Goal: Task Accomplishment & Management: Use online tool/utility

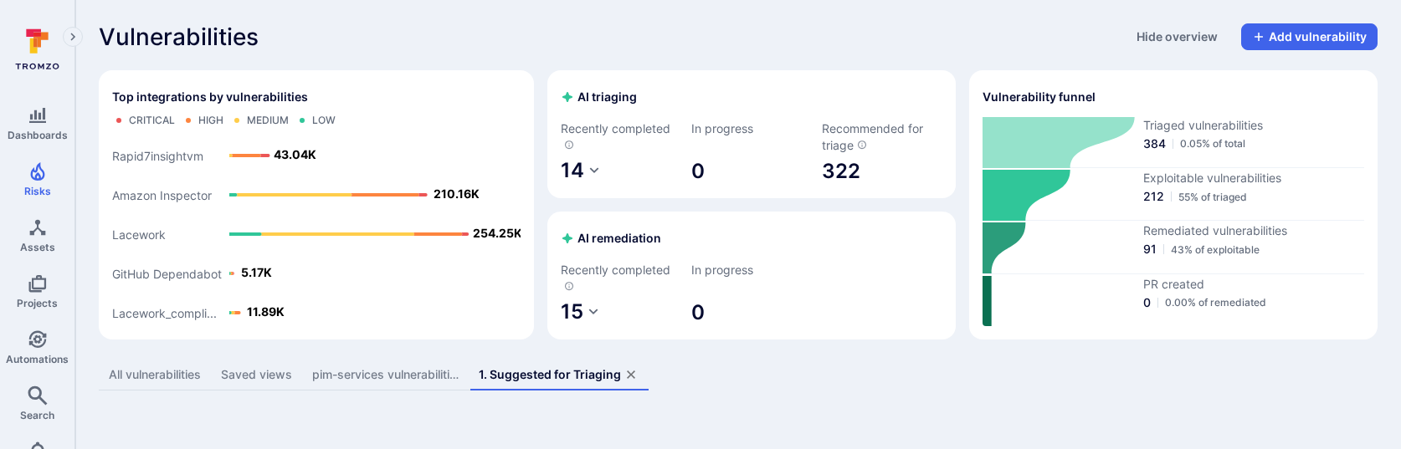
click at [167, 376] on div "All vulnerabilities" at bounding box center [155, 374] width 92 height 17
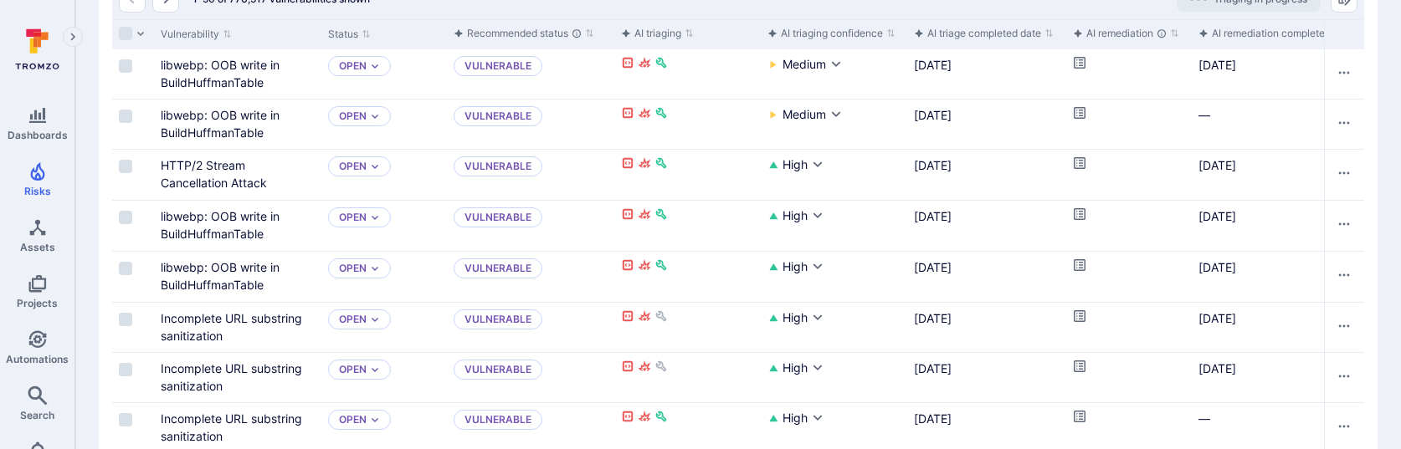
scroll to position [323, 0]
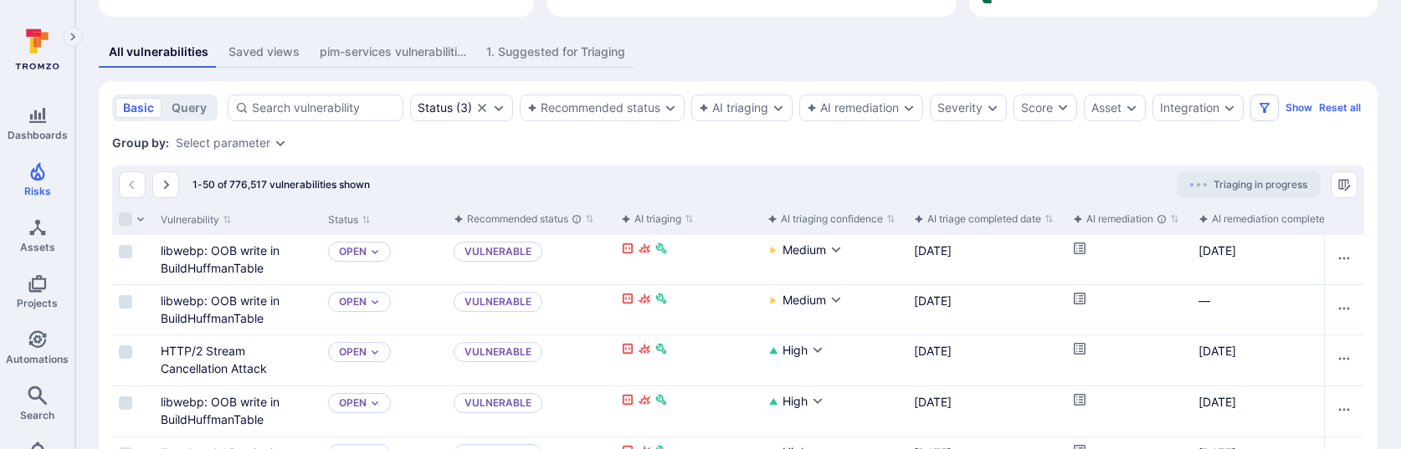
click at [544, 57] on div "1. Suggested for Triaging" at bounding box center [555, 52] width 139 height 17
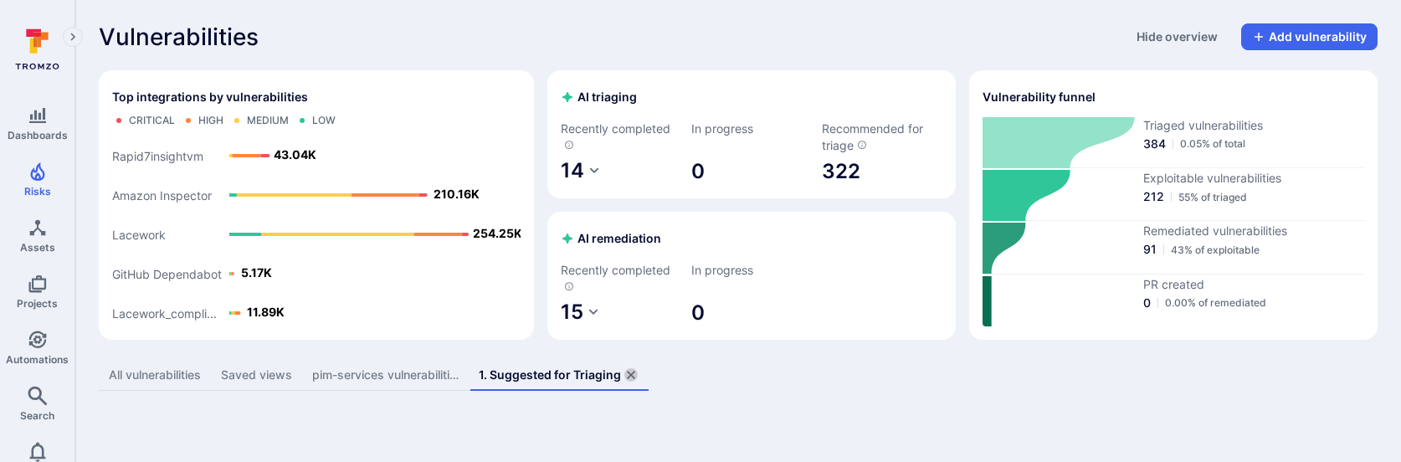
click at [634, 379] on icon "assets tabs" at bounding box center [630, 374] width 13 height 13
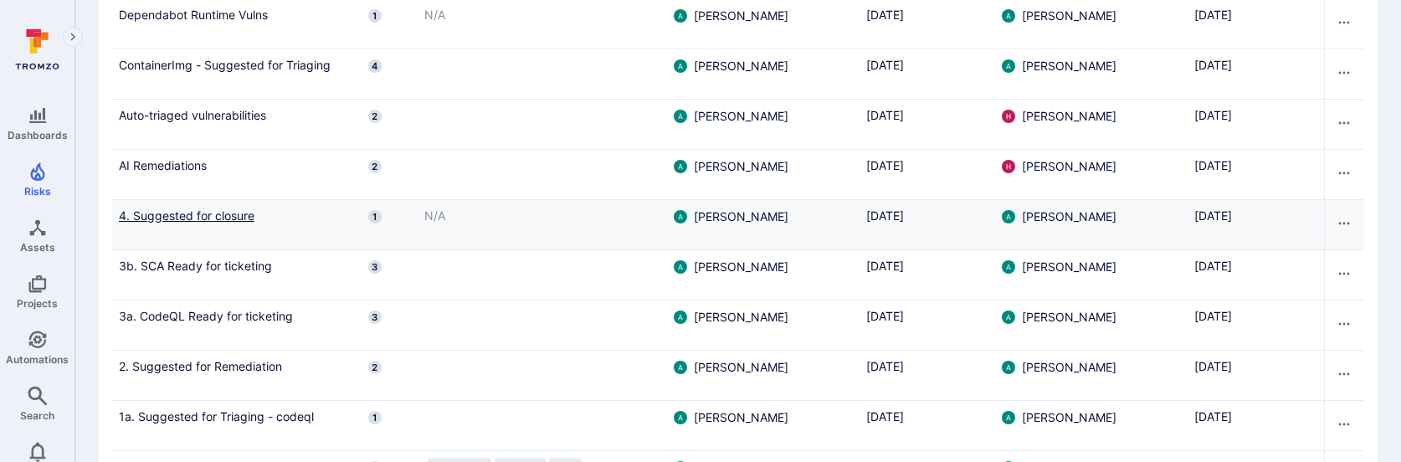
scroll to position [704, 0]
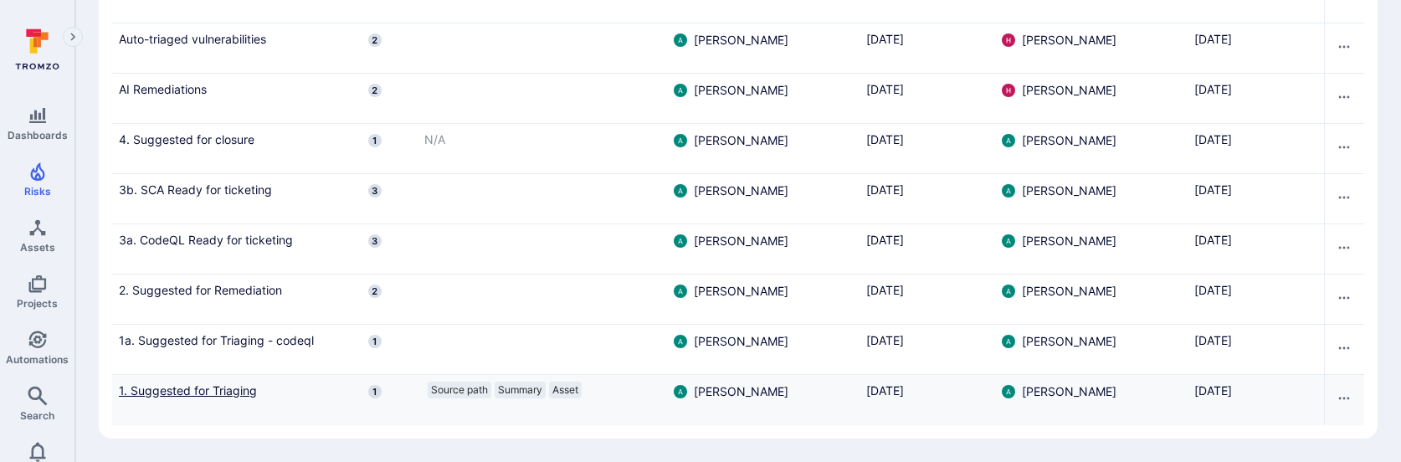
click at [204, 392] on link "1. Suggested for Triaging" at bounding box center [237, 391] width 236 height 18
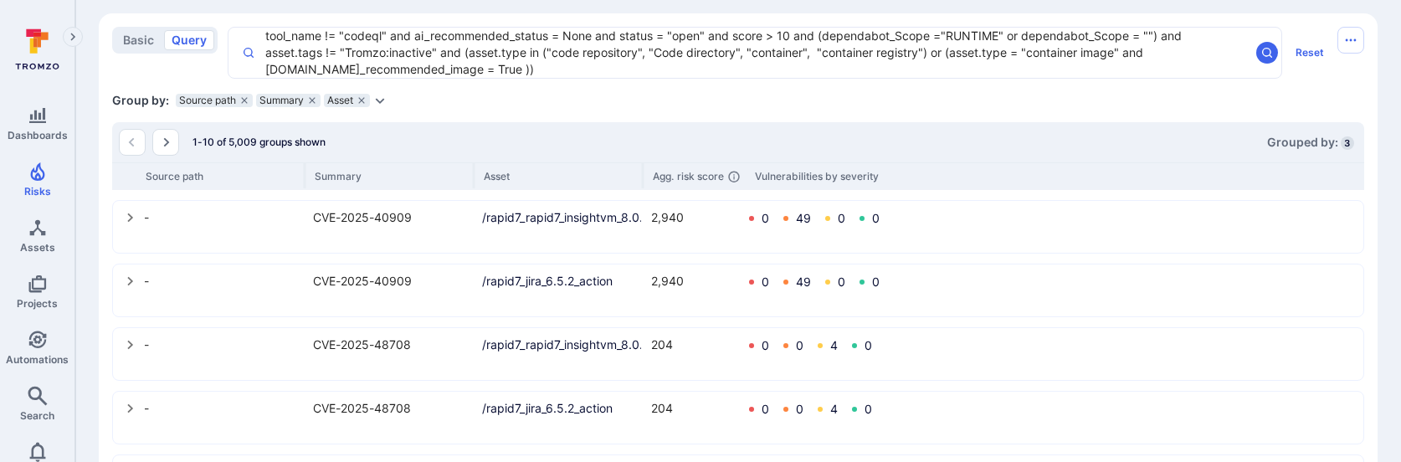
scroll to position [396, 0]
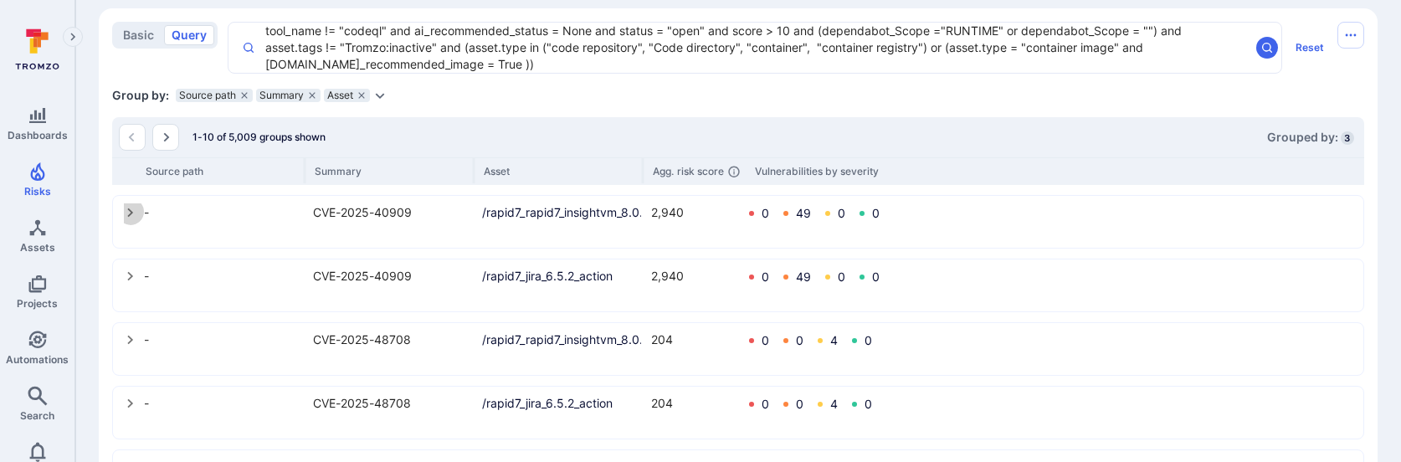
click at [124, 209] on icon "select group" at bounding box center [130, 212] width 13 height 13
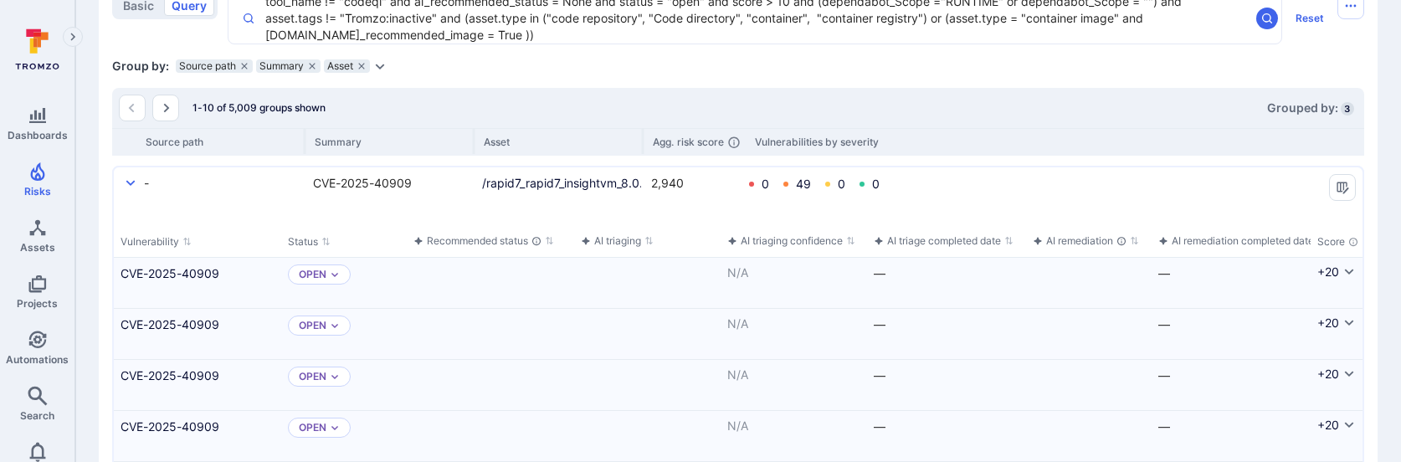
scroll to position [406, 0]
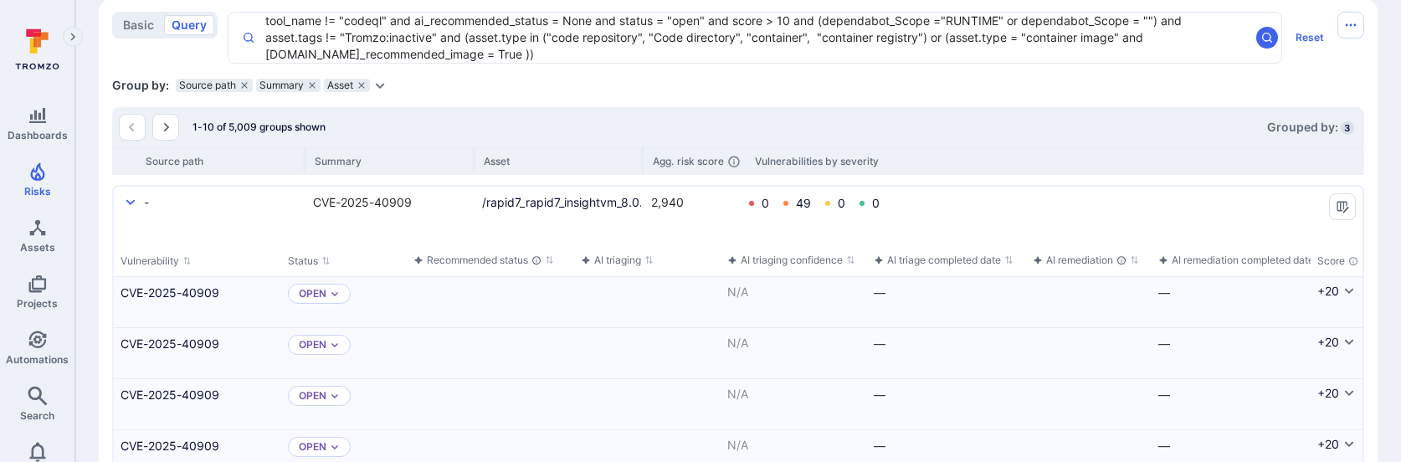
click at [128, 200] on icon "select group" at bounding box center [130, 202] width 13 height 13
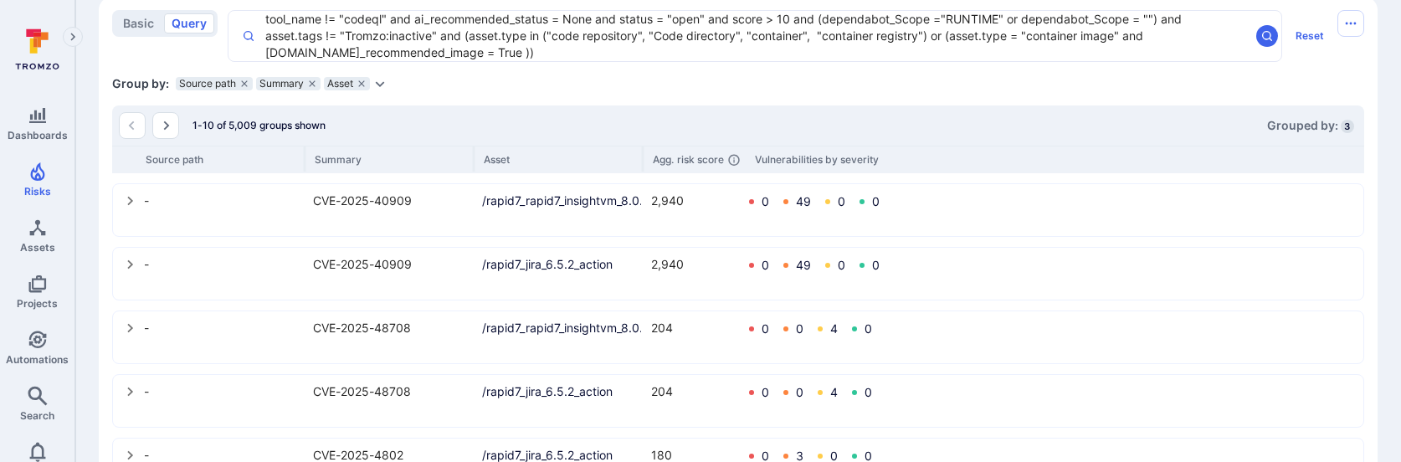
scroll to position [428, 0]
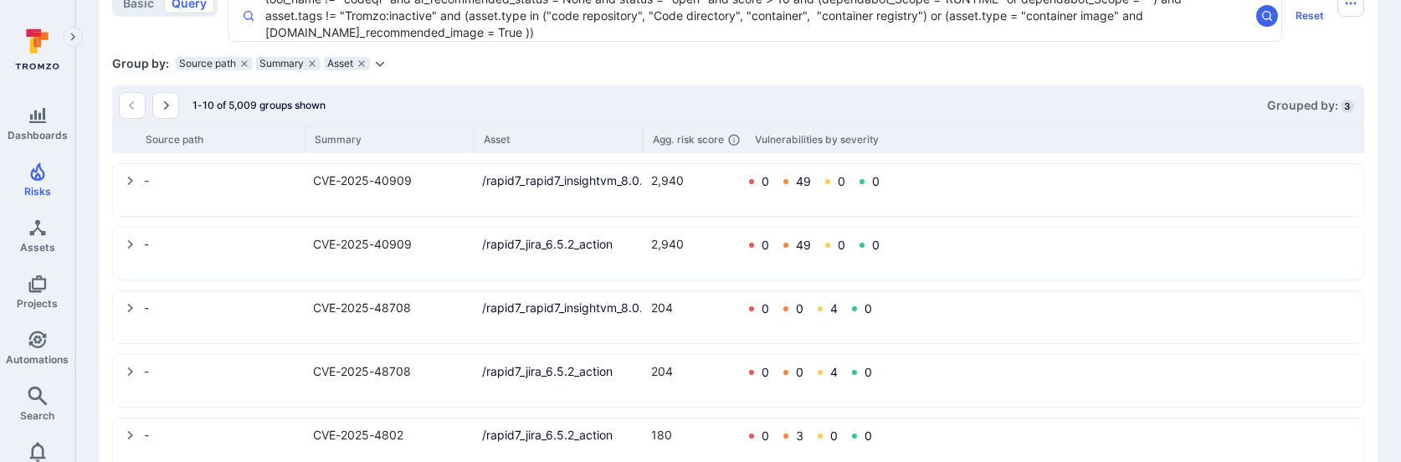
click at [128, 309] on icon "select group" at bounding box center [130, 307] width 13 height 13
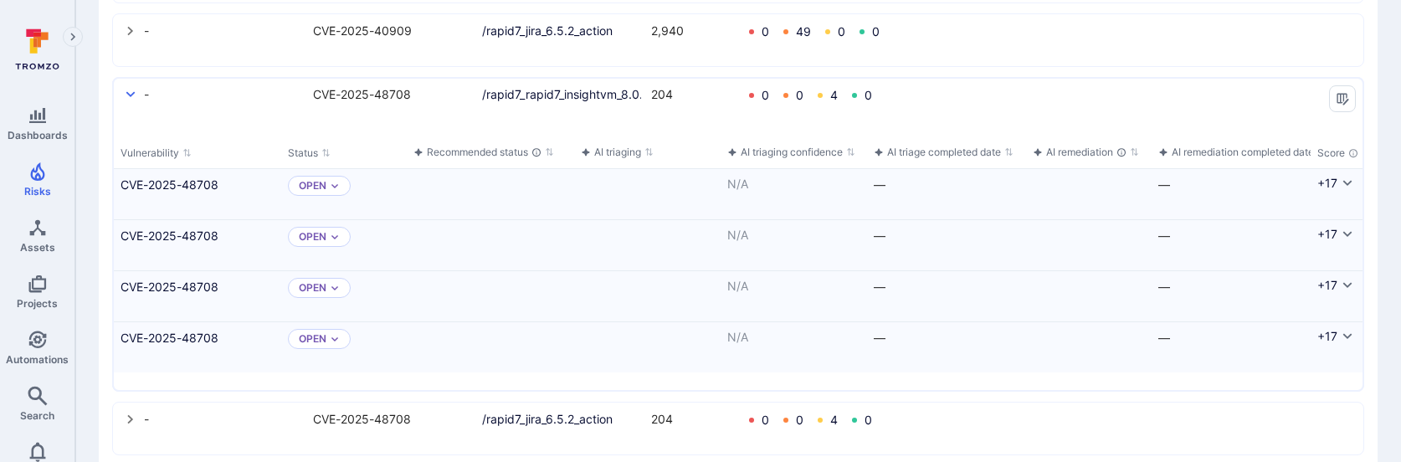
scroll to position [713, 0]
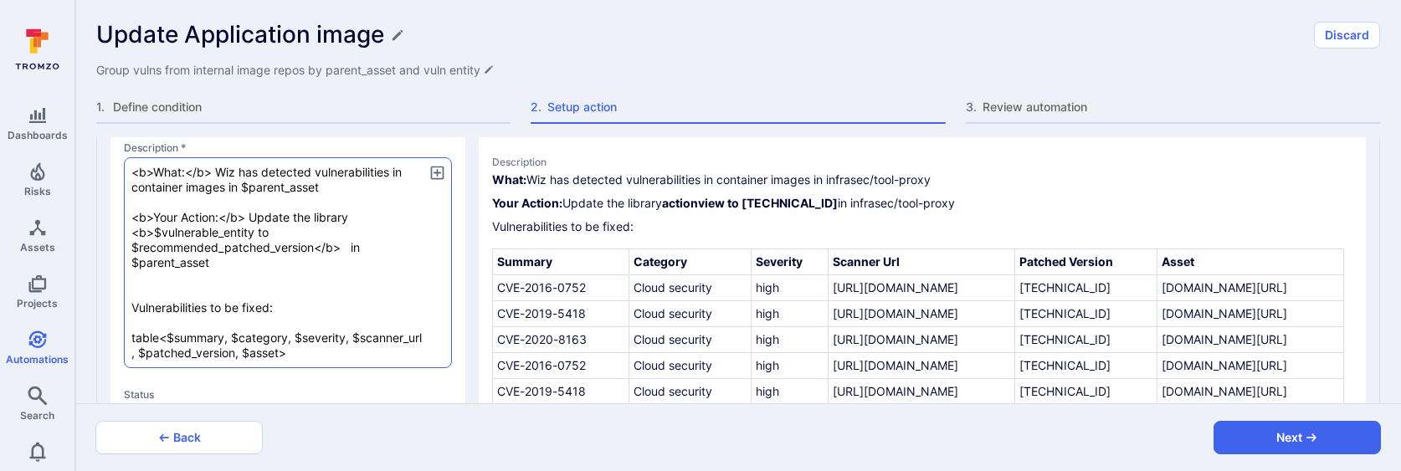
scroll to position [337, 0]
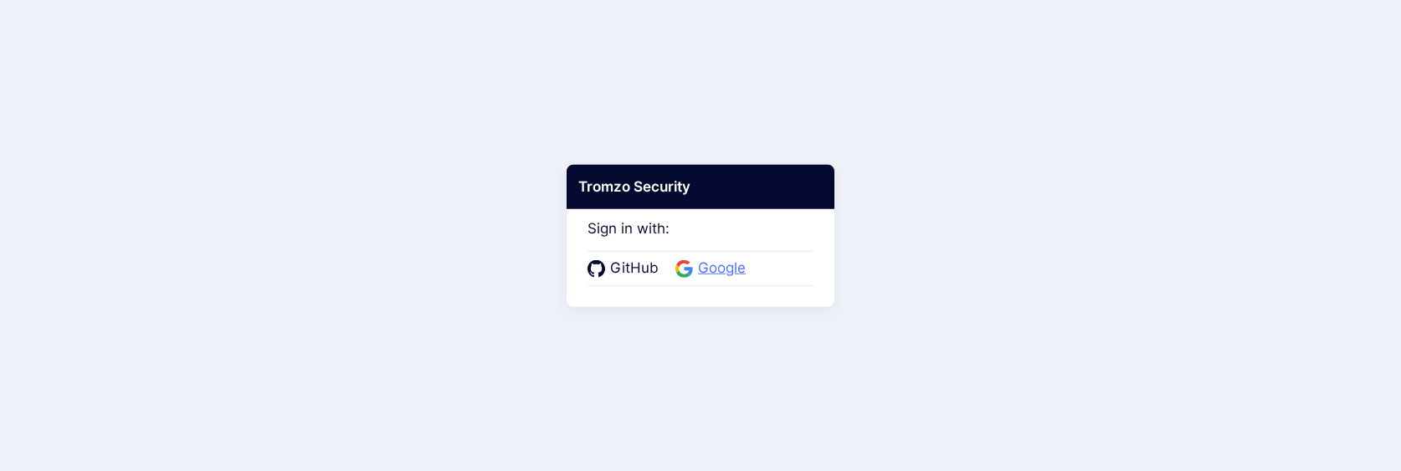
click at [690, 266] on icon at bounding box center [684, 268] width 18 height 18
